Goal: Task Accomplishment & Management: Complete application form

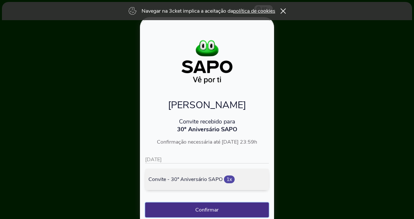
click at [199, 208] on button "Confirmar" at bounding box center [207, 210] width 124 height 15
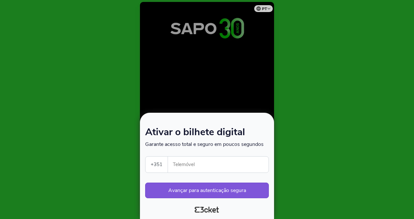
click at [202, 166] on input "Telemóvel" at bounding box center [220, 165] width 95 height 16
type input "916936504"
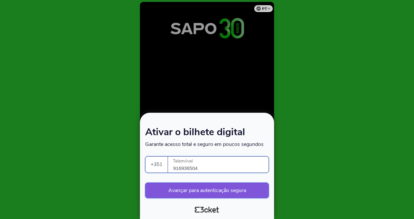
click at [203, 191] on button "Avançar para autenticação segura" at bounding box center [207, 191] width 124 height 16
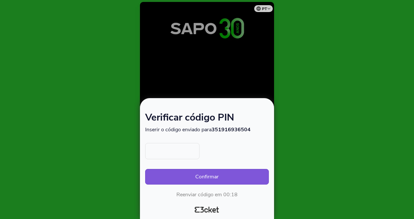
click at [167, 152] on input "text" at bounding box center [172, 151] width 54 height 16
type input "1588"
click at [208, 175] on button "Confirmar" at bounding box center [207, 177] width 124 height 16
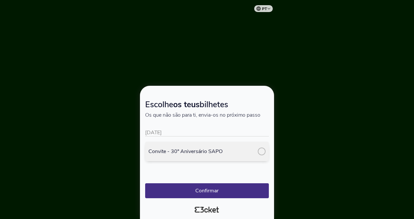
click at [260, 152] on div at bounding box center [262, 152] width 8 height 8
click at [233, 191] on button "Confirmar" at bounding box center [207, 190] width 124 height 15
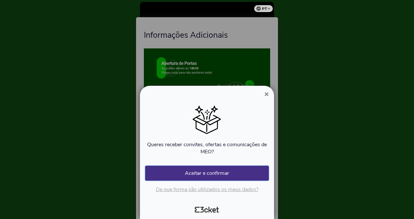
click at [209, 173] on button "Aceitar e confirmar" at bounding box center [207, 173] width 124 height 15
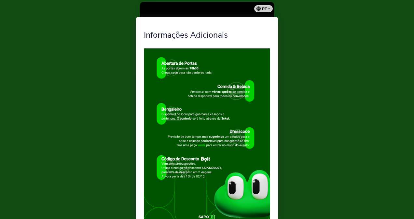
scroll to position [45, 0]
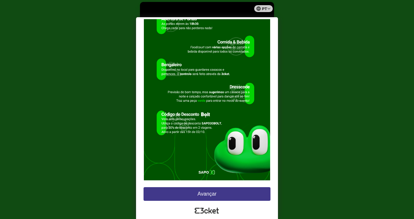
click at [209, 194] on button "Avançar" at bounding box center [206, 194] width 127 height 14
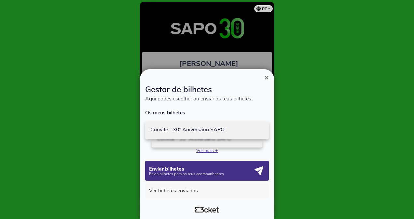
click at [198, 129] on p "Convite - 30º Aniversário SAPO" at bounding box center [206, 130] width 113 height 6
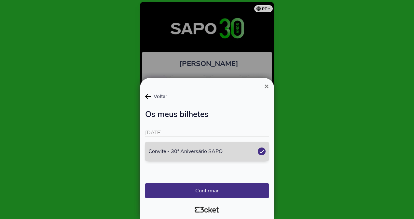
click at [157, 97] on span "Voltar" at bounding box center [159, 96] width 16 height 7
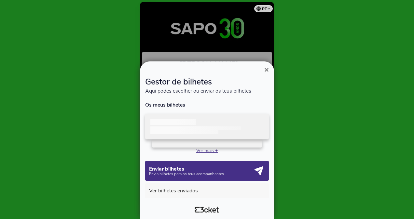
click at [266, 72] on span "×" at bounding box center [266, 69] width 5 height 9
